Goal: Task Accomplishment & Management: Complete application form

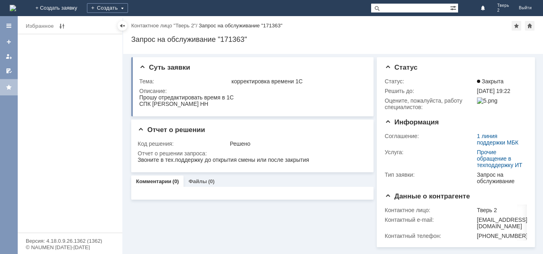
click at [16, 6] on img at bounding box center [13, 8] width 6 height 6
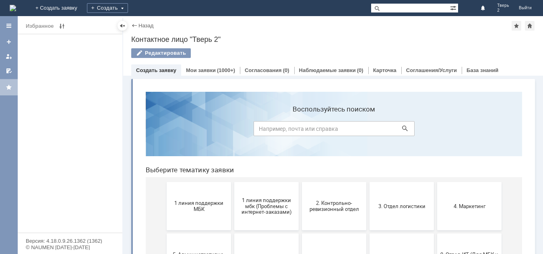
click at [158, 72] on link "Создать заявку" at bounding box center [156, 70] width 40 height 6
drag, startPoint x: 210, startPoint y: 78, endPoint x: 214, endPoint y: 67, distance: 11.2
click at [211, 75] on div "Назад | Контактное лицо "Тверь 2" Контактное лицо "Тверь 2" Редактировать emplo…" at bounding box center [333, 135] width 420 height 238
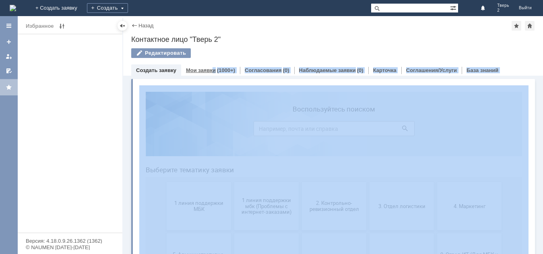
click at [214, 67] on div "Мои заявки (1000+)" at bounding box center [210, 70] width 59 height 12
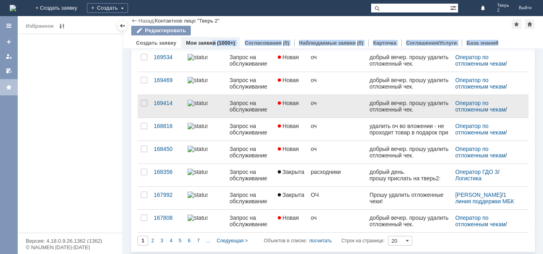
scroll to position [323, 0]
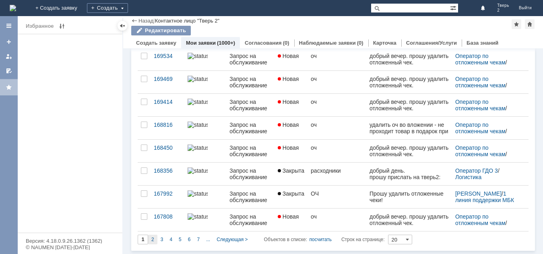
click at [148, 240] on div "2" at bounding box center [152, 240] width 9 height 10
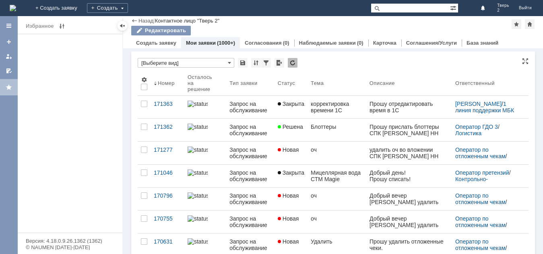
type input "2"
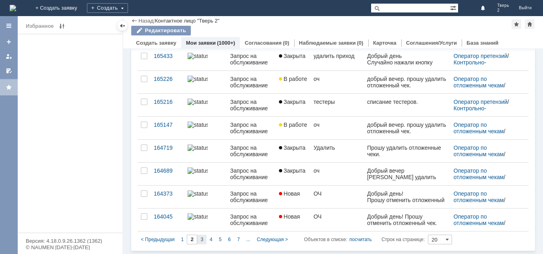
click at [199, 241] on div "3" at bounding box center [201, 240] width 9 height 10
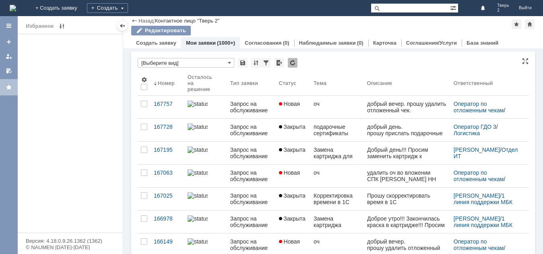
type input "3"
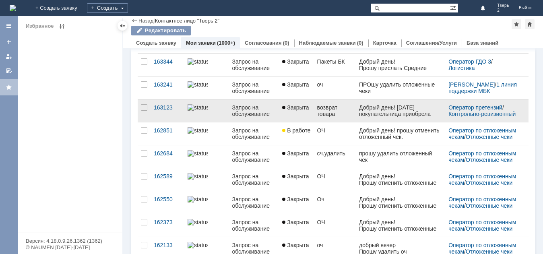
click at [337, 114] on div "возврат товара" at bounding box center [334, 110] width 35 height 13
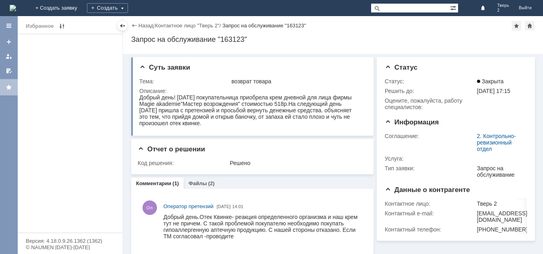
click at [16, 10] on img at bounding box center [13, 8] width 6 height 6
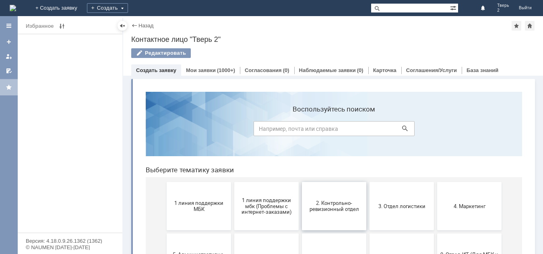
click at [326, 209] on span "2. Контрольно-ревизионный отдел" at bounding box center [335, 206] width 60 height 12
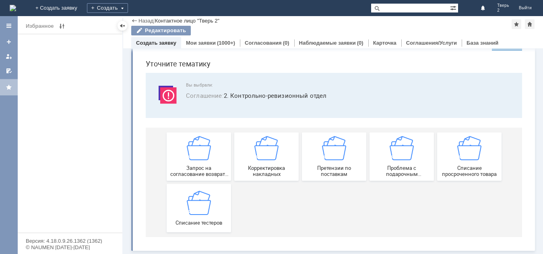
scroll to position [24, 0]
click at [205, 176] on span "Запрос на согласование возврата (д/с или товара)" at bounding box center [199, 171] width 60 height 12
drag, startPoint x: 292, startPoint y: 81, endPoint x: 303, endPoint y: 73, distance: 13.6
click at [294, 78] on div "Вы выбрали: Соглашение : 2. Контрольно-ревизионный отдел" at bounding box center [334, 95] width 377 height 45
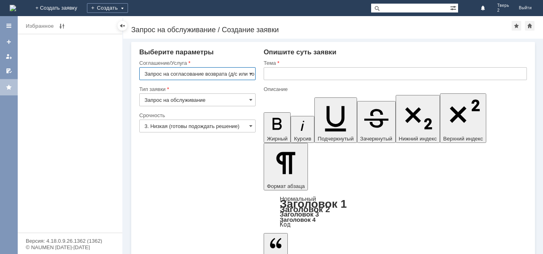
click at [241, 127] on input "3. Низкая (готовы подождать решение)" at bounding box center [197, 126] width 116 height 13
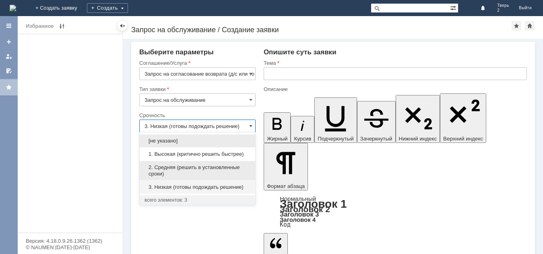
click at [218, 165] on span "2. Средняя (решить в установленные сроки)" at bounding box center [198, 170] width 106 height 13
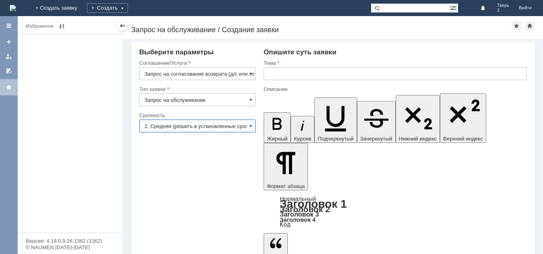
type input "2. Средняя (решить в установленные сроки)"
click at [248, 73] on input "Запрос на согласование возврата (д/с или товара)" at bounding box center [197, 73] width 116 height 13
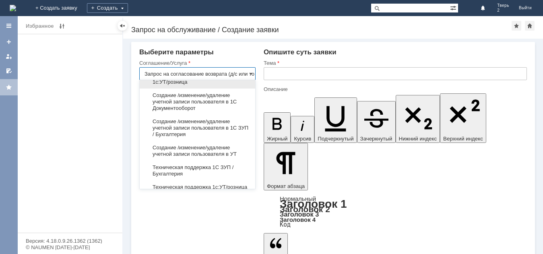
scroll to position [1410, 0]
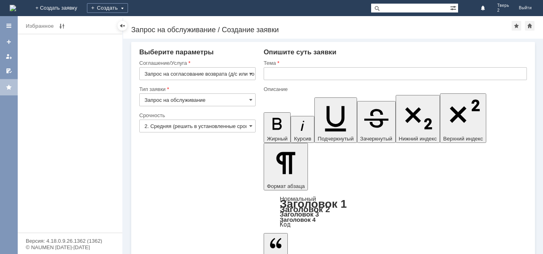
click at [114, 150] on div "Избранное" at bounding box center [70, 133] width 105 height 199
type input "Запрос на согласование возврата (д/с или товара)"
